Goal: Task Accomplishment & Management: Complete application form

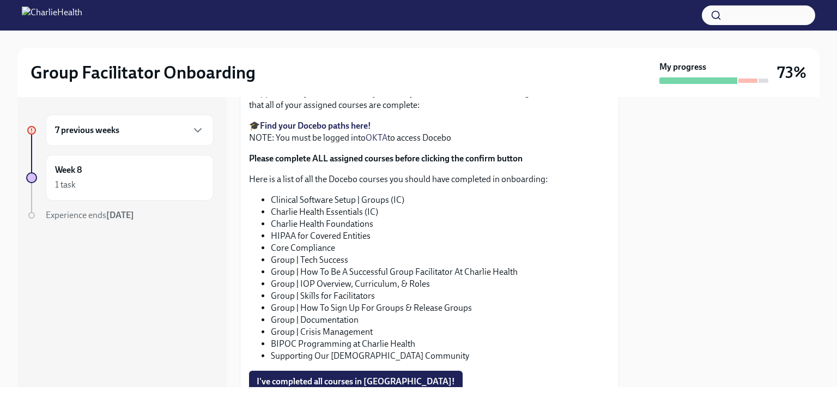
scroll to position [109, 0]
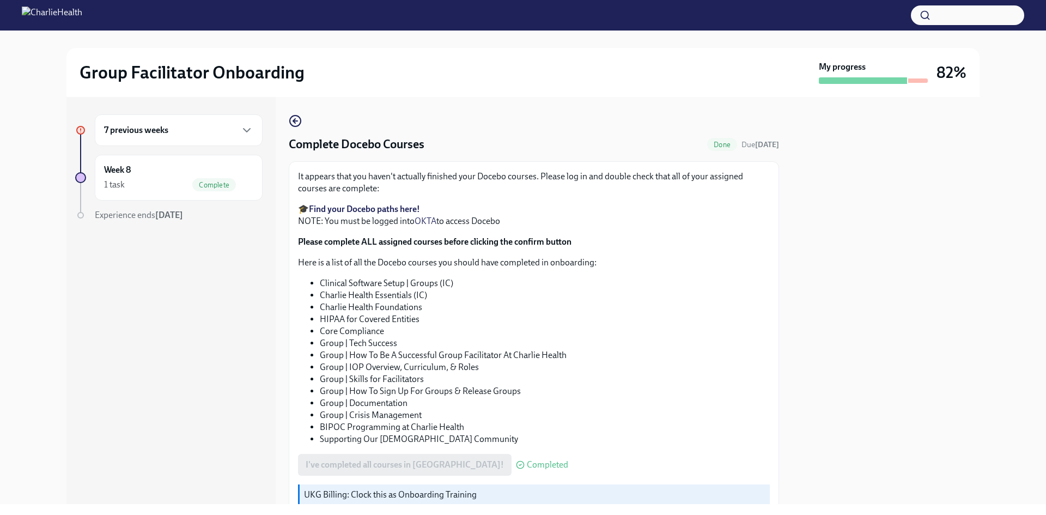
click at [201, 133] on div "7 previous weeks" at bounding box center [178, 130] width 149 height 13
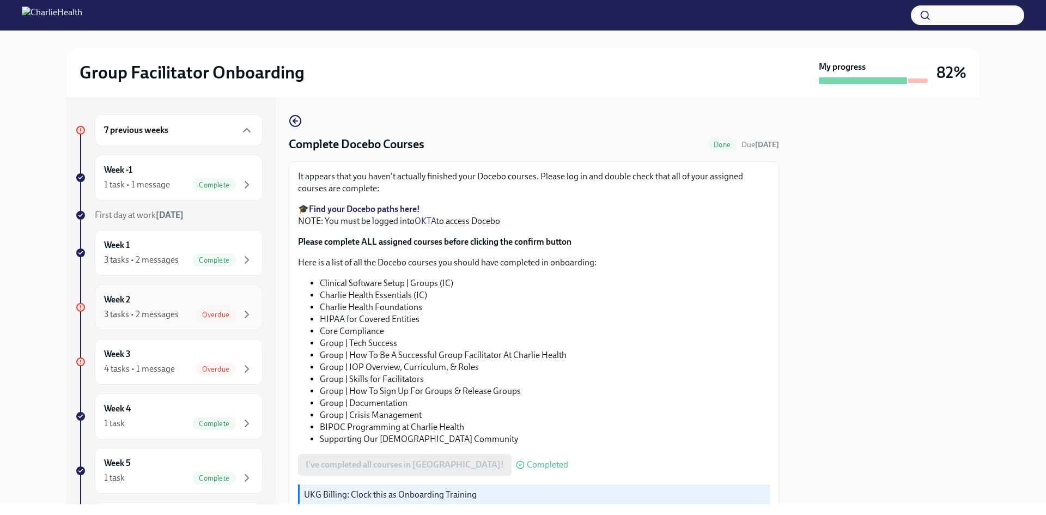
click at [197, 309] on div "Overdue" at bounding box center [216, 314] width 40 height 13
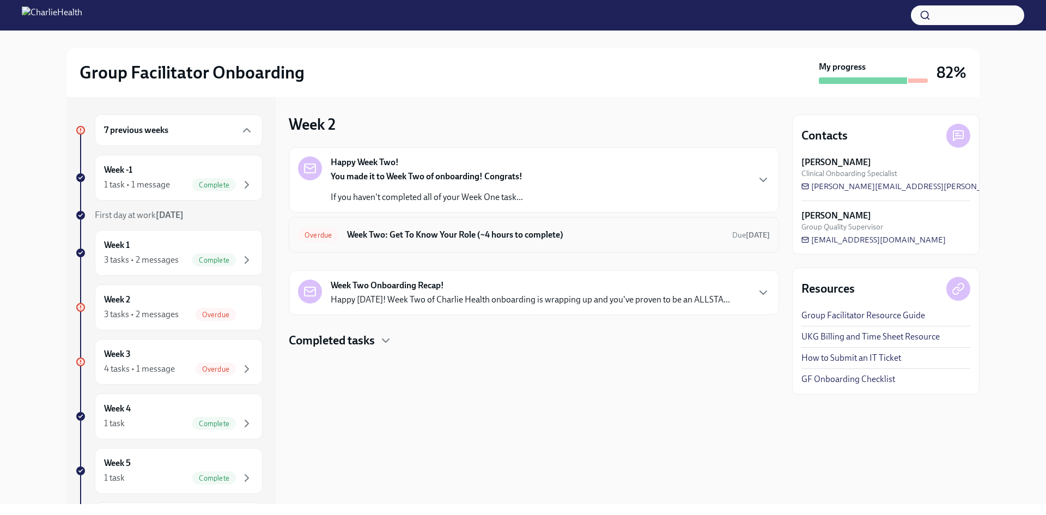
click at [415, 235] on h6 "Week Two: Get To Know Your Role (~4 hours to complete)" at bounding box center [535, 235] width 376 height 12
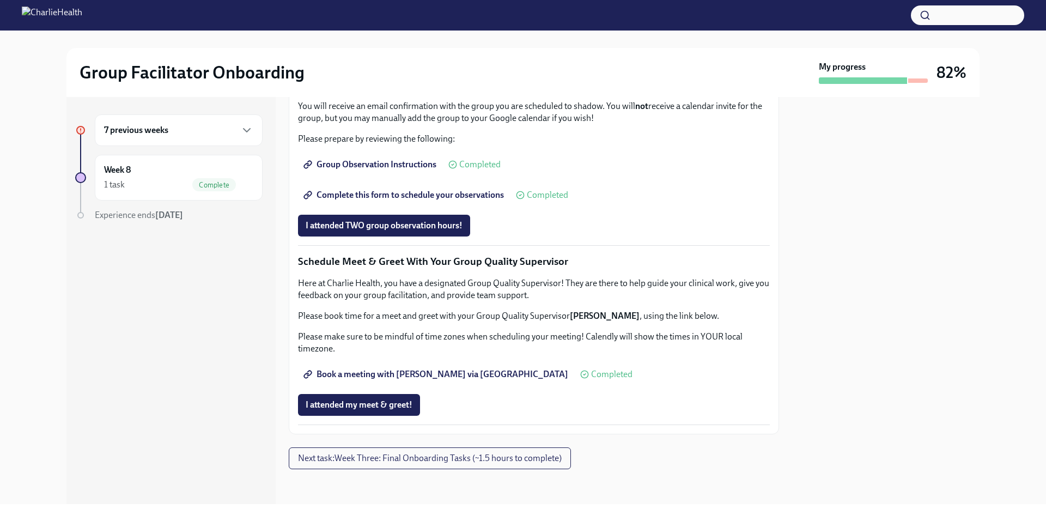
scroll to position [926, 0]
click at [401, 231] on span "I attended TWO group observation hours!" at bounding box center [384, 225] width 157 height 11
click at [141, 171] on div "Week 8 1 task Complete" at bounding box center [178, 177] width 149 height 27
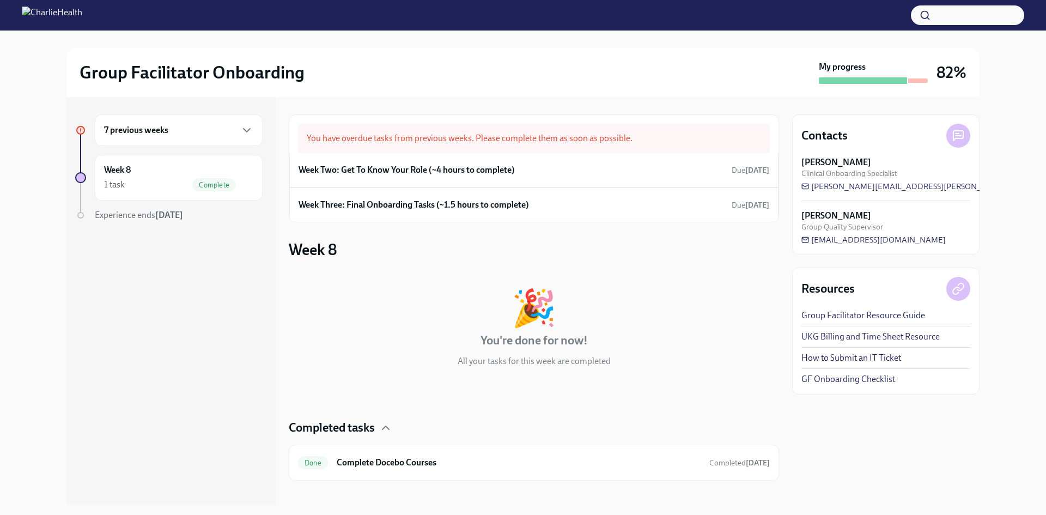
click at [146, 133] on h6 "7 previous weeks" at bounding box center [136, 130] width 64 height 12
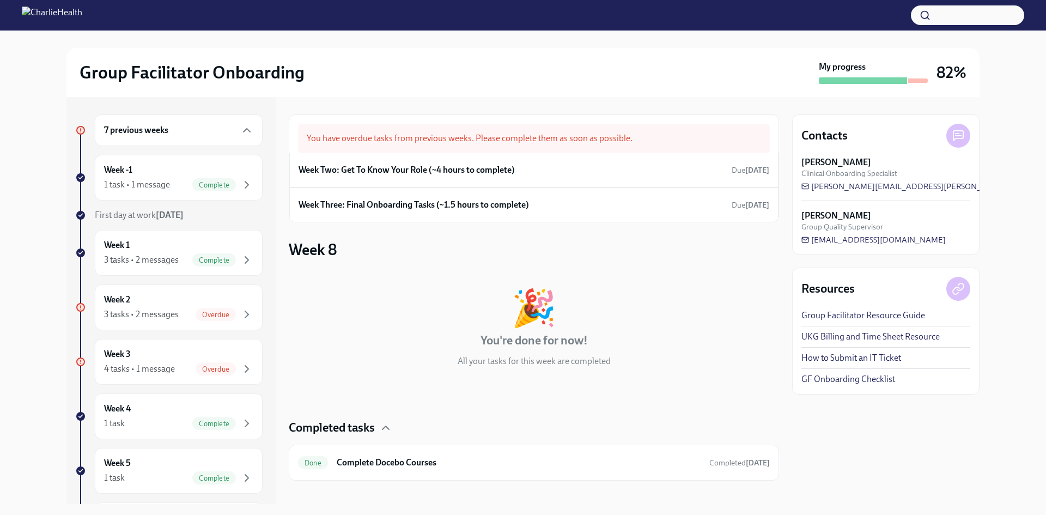
click at [167, 127] on h6 "7 previous weeks" at bounding box center [136, 130] width 64 height 12
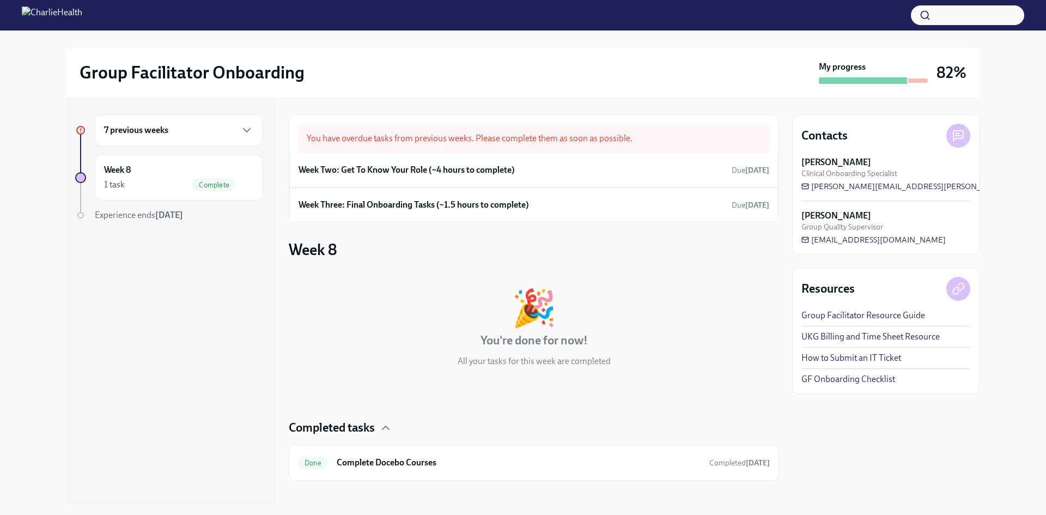
click at [153, 130] on h6 "7 previous weeks" at bounding box center [136, 130] width 64 height 12
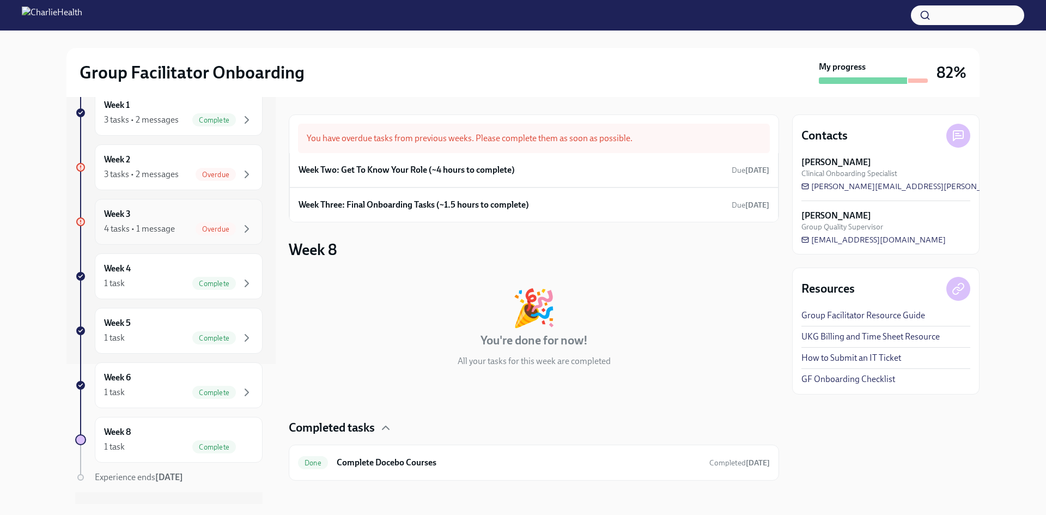
scroll to position [163, 0]
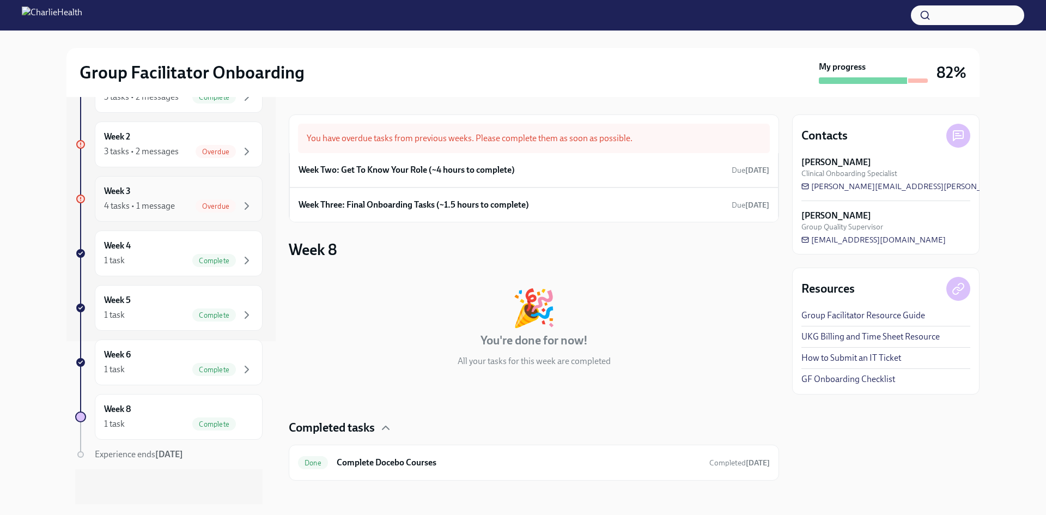
click at [173, 194] on div "Week 3 4 tasks • 1 message Overdue" at bounding box center [178, 198] width 149 height 27
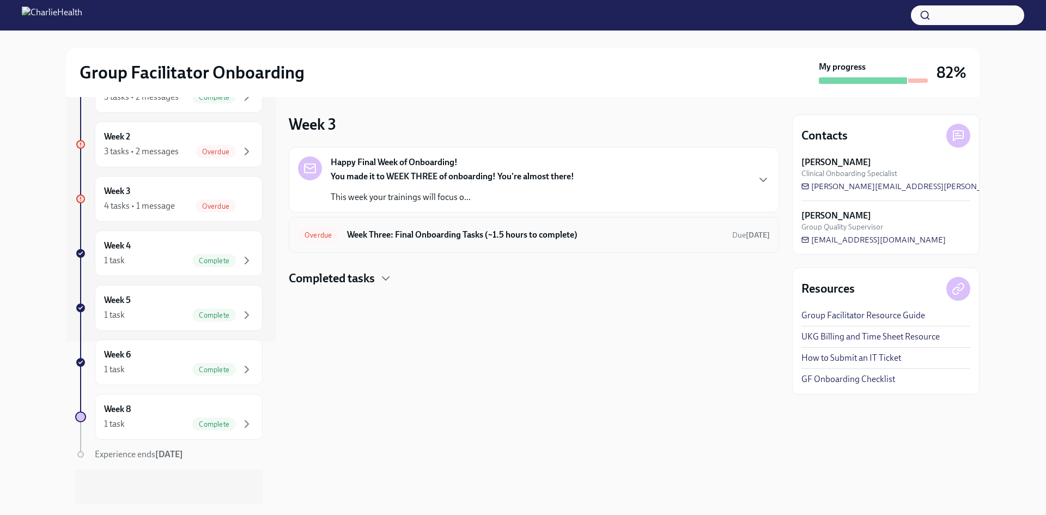
click at [347, 238] on h6 "Week Three: Final Onboarding Tasks (~1.5 hours to complete)" at bounding box center [535, 235] width 376 height 12
